Goal: Task Accomplishment & Management: Manage account settings

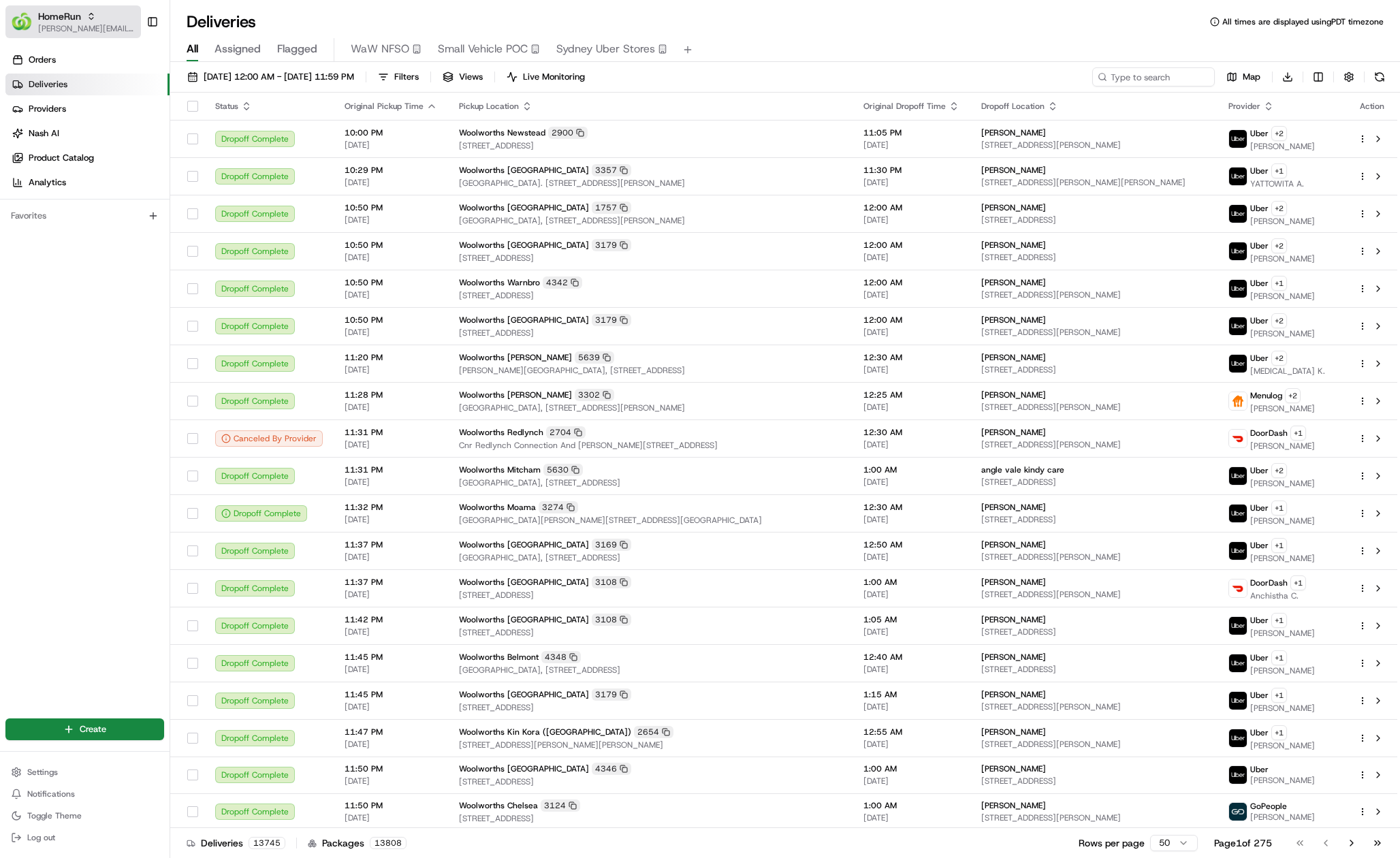
click at [105, 27] on span "[PERSON_NAME][EMAIL_ADDRESS][DOMAIN_NAME]" at bounding box center [86, 28] width 97 height 11
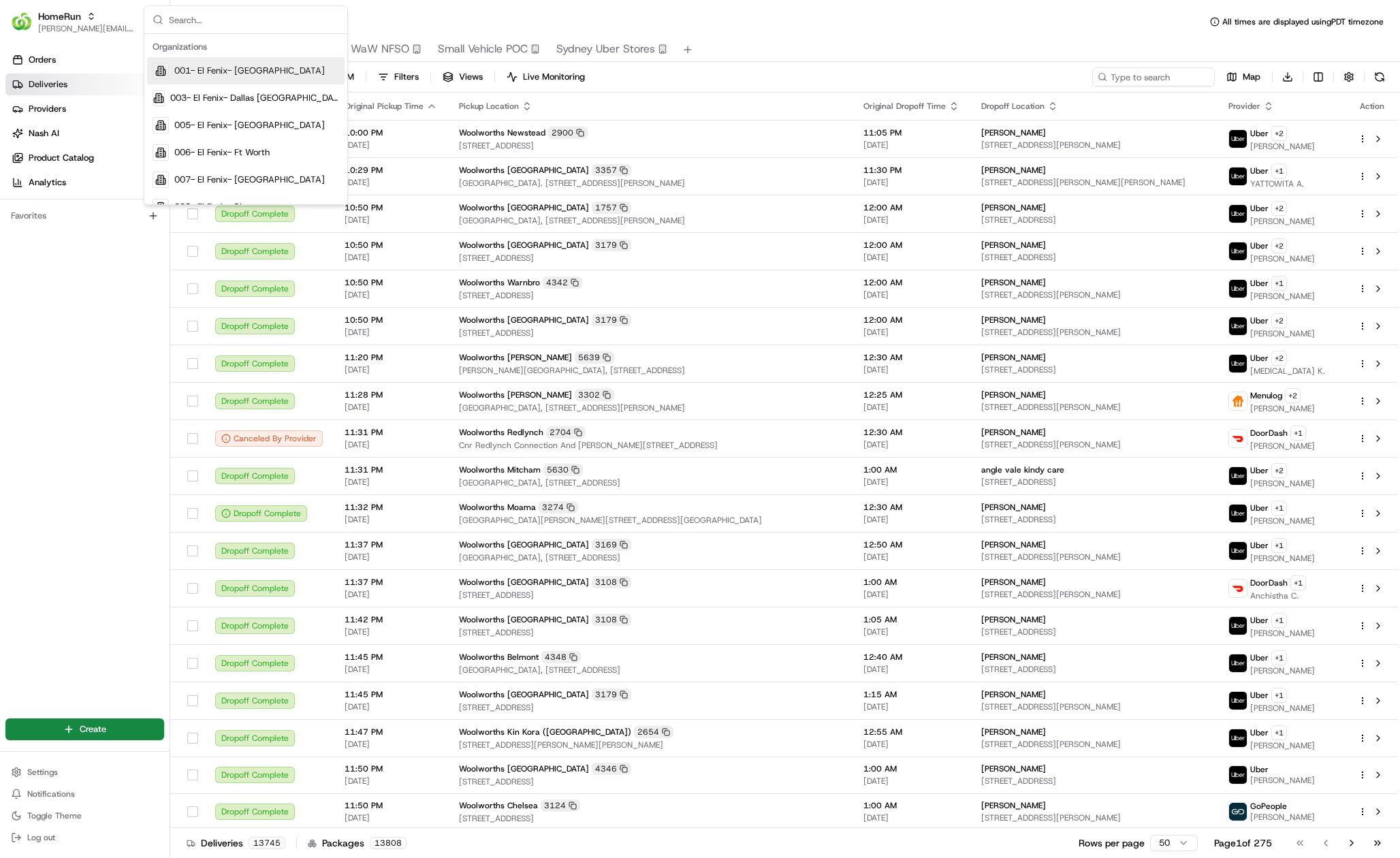
type input "a"
type input "food lion"
click at [194, 69] on span "Food Lion" at bounding box center [193, 71] width 38 height 12
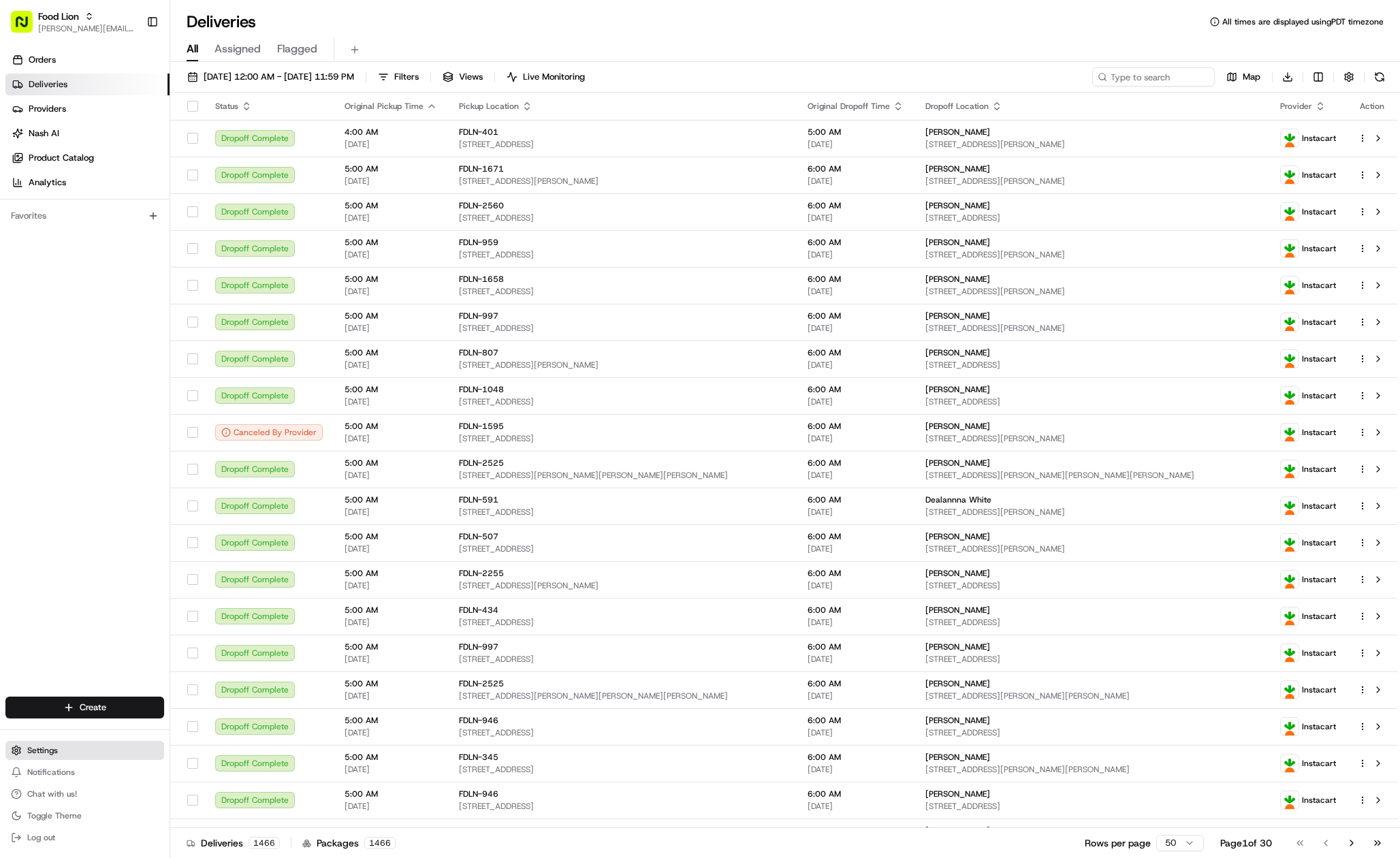
click at [49, 750] on span "Settings" at bounding box center [42, 750] width 31 height 11
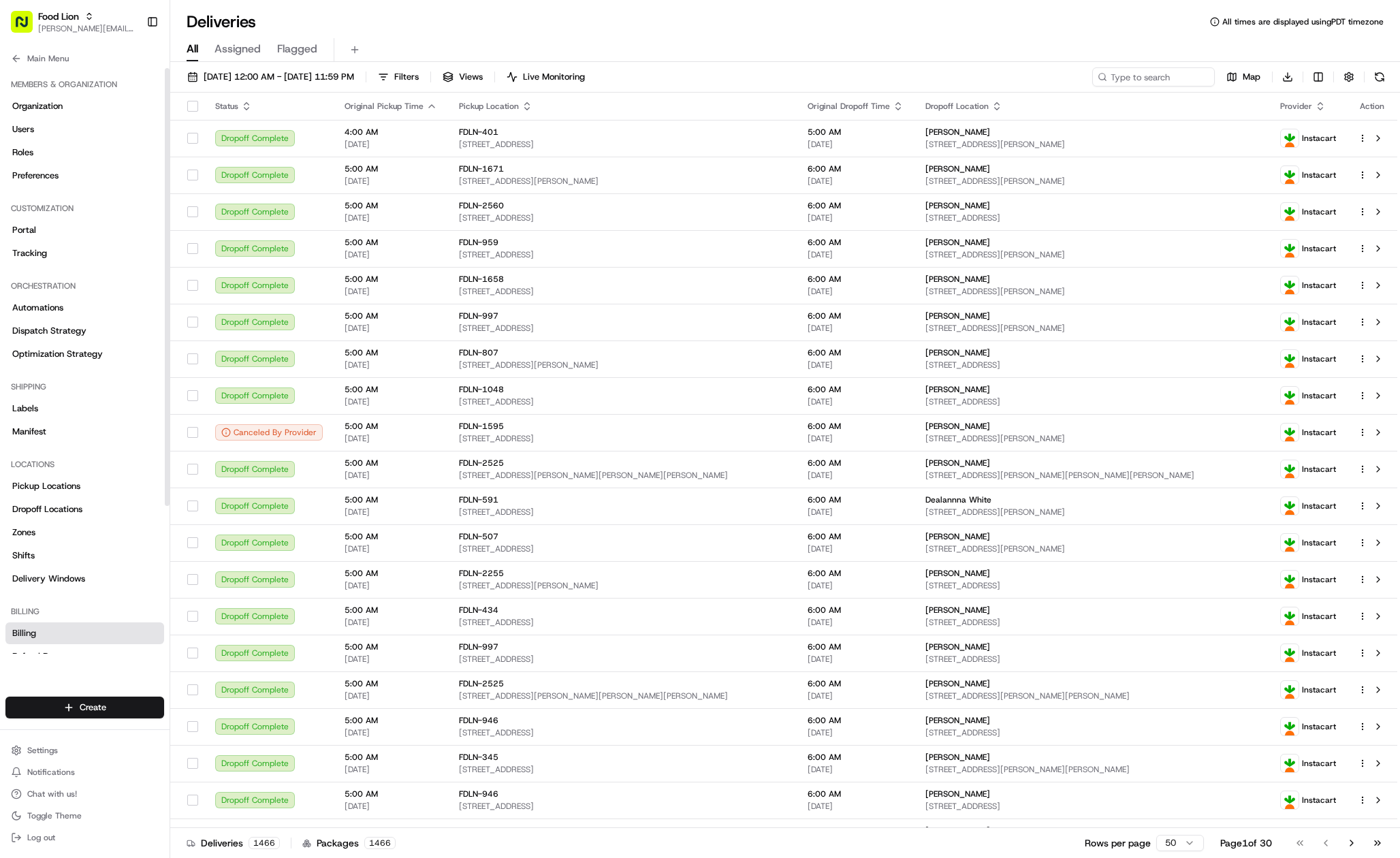
click at [42, 630] on link "Billing" at bounding box center [85, 633] width 158 height 22
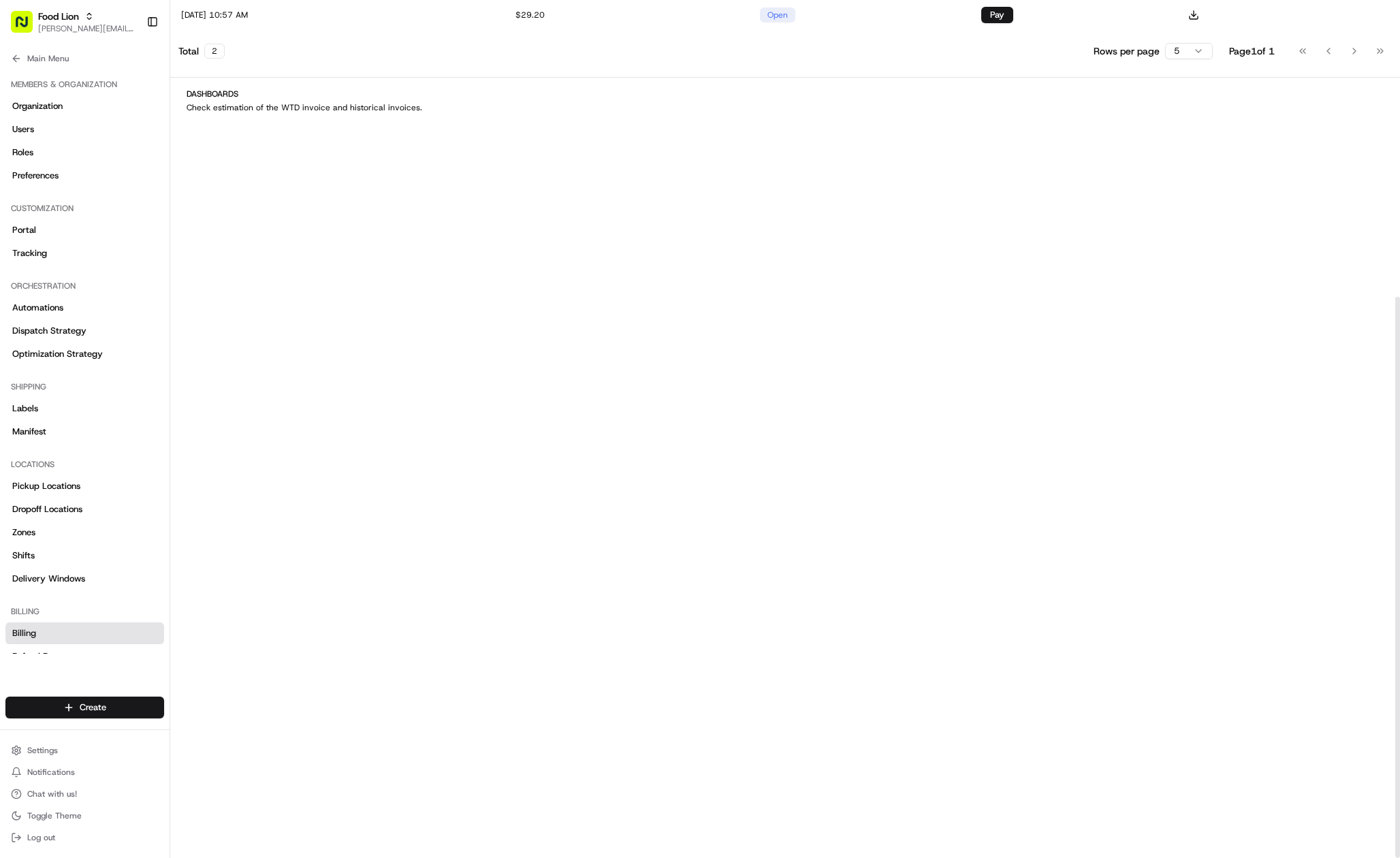
scroll to position [454, 0]
